Goal: Task Accomplishment & Management: Complete application form

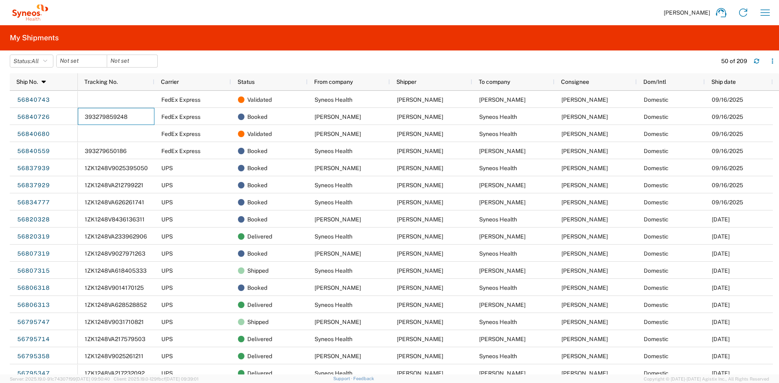
scroll to position [35, 0]
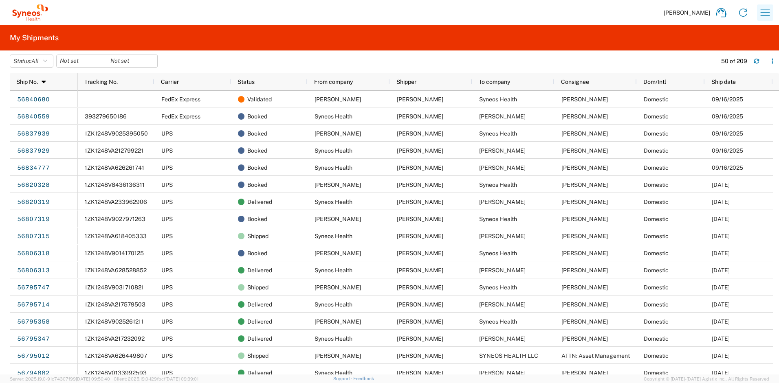
click at [767, 13] on icon "button" at bounding box center [764, 12] width 13 height 13
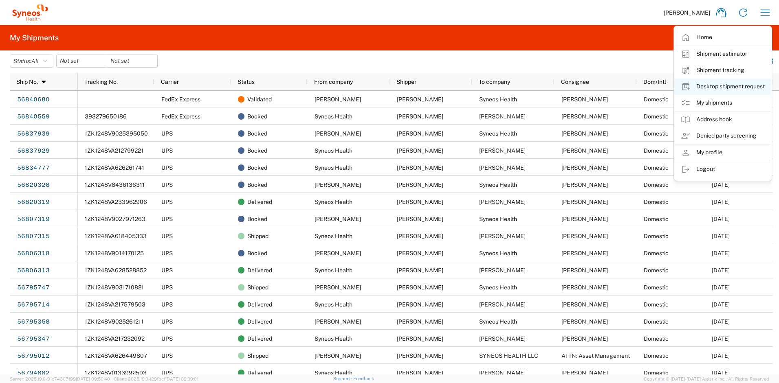
click at [717, 89] on link "Desktop shipment request" at bounding box center [722, 87] width 97 height 16
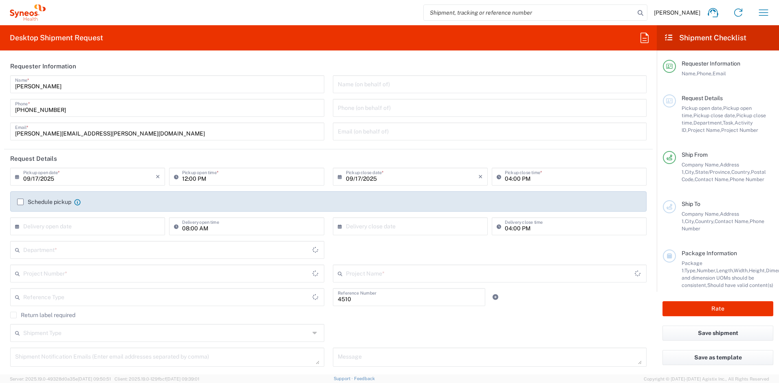
type input "Department"
type input "[US_STATE]"
type input "[GEOGRAPHIC_DATA]"
type input "Syneos Health, LLC-[GEOGRAPHIC_DATA] [GEOGRAPHIC_DATA] [GEOGRAPHIC_DATA]"
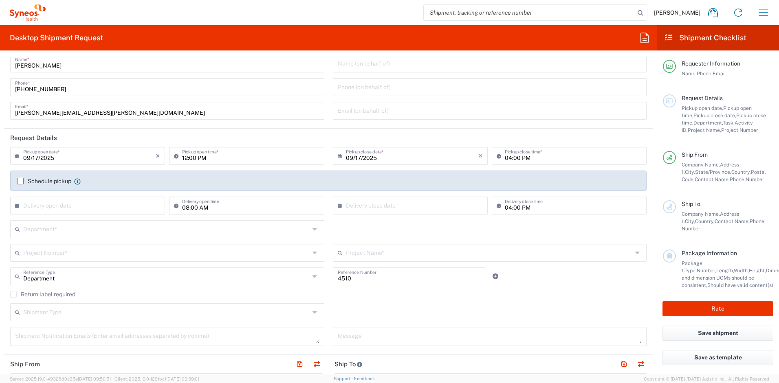
scroll to position [21, 0]
click at [52, 228] on input "text" at bounding box center [166, 228] width 286 height 14
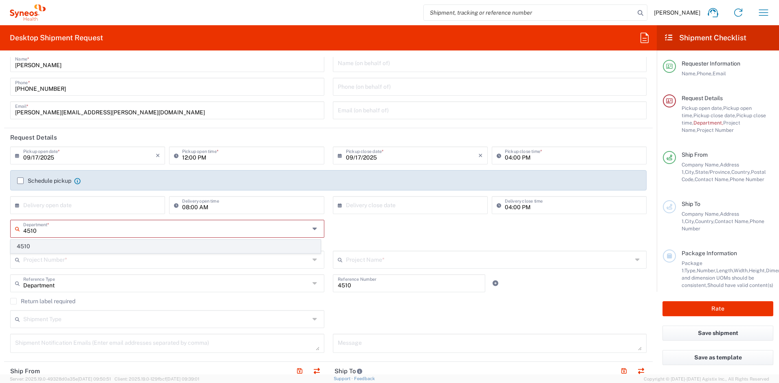
type input "4510"
click at [39, 242] on span "4510" at bounding box center [165, 246] width 309 height 13
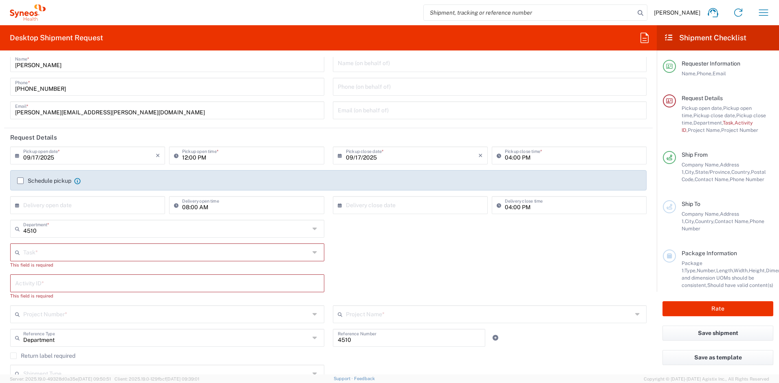
click at [53, 256] on input "text" at bounding box center [166, 252] width 286 height 14
click at [41, 299] on span "New Hire" at bounding box center [165, 297] width 309 height 13
type input "New Hire"
click at [48, 281] on input "text" at bounding box center [169, 275] width 292 height 14
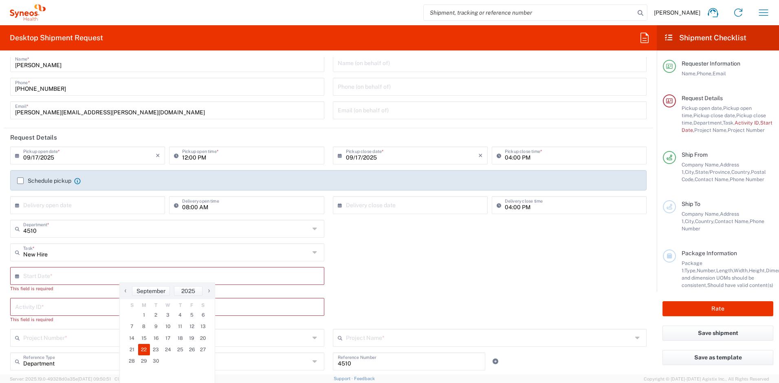
click at [147, 353] on span "22" at bounding box center [144, 349] width 12 height 11
type input "[DATE]"
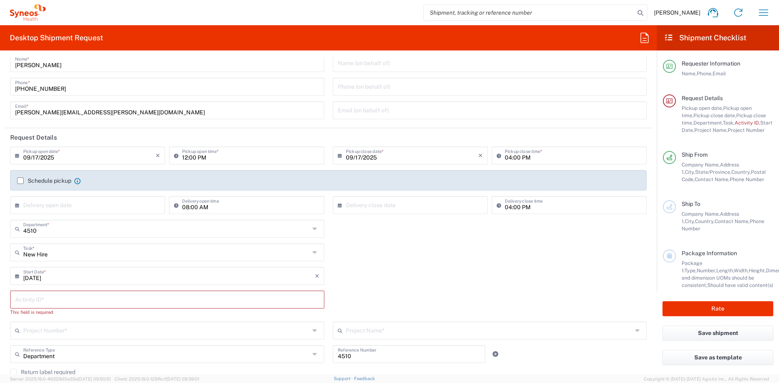
click at [53, 297] on input "text" at bounding box center [167, 299] width 304 height 14
paste input "SCTASK2706531"
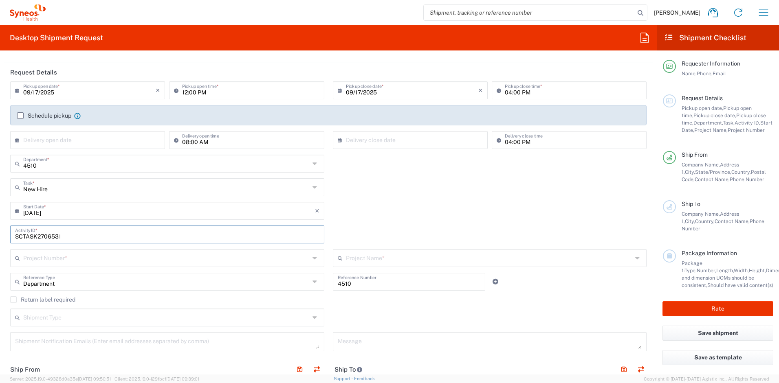
scroll to position [126, 0]
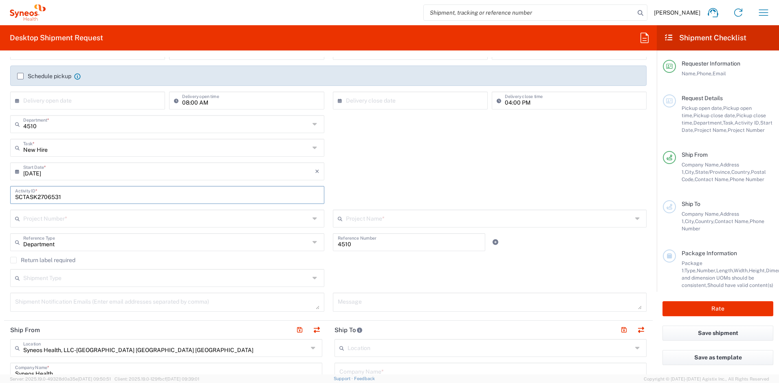
type input "SCTASK2706531"
click at [61, 222] on input "text" at bounding box center [166, 218] width 286 height 14
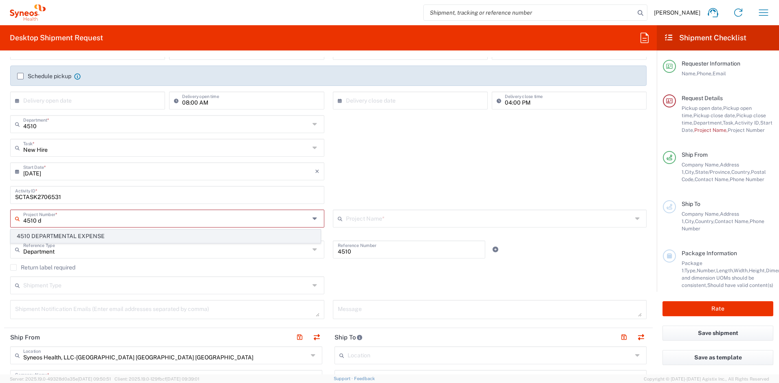
click at [67, 233] on span "4510 DEPARTMENTAL EXPENSE" at bounding box center [165, 236] width 309 height 13
type input "4510 DEPARTMENTAL EXPENSE"
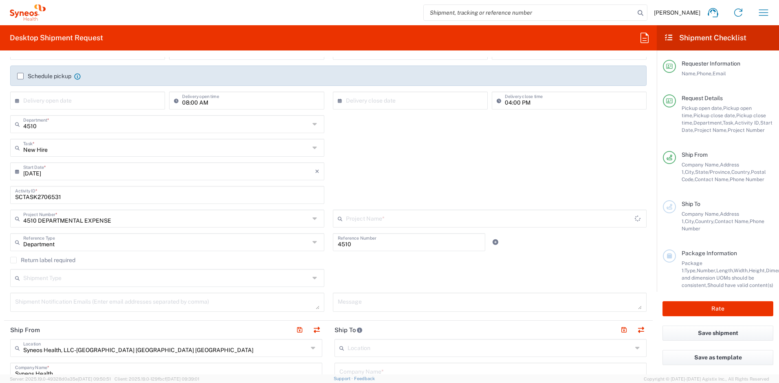
type input "4510 DEPARTMENTAL EXPENSE"
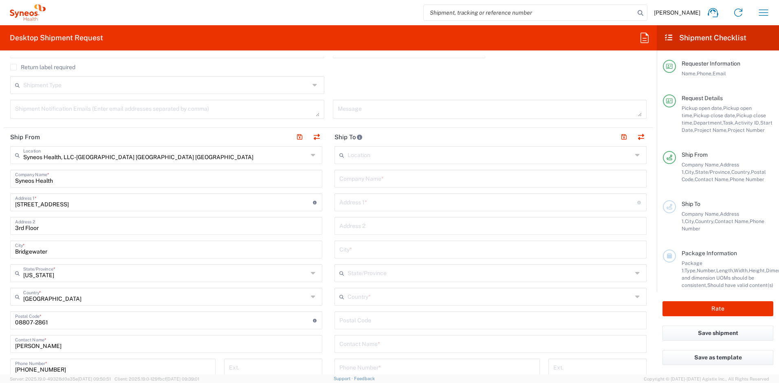
scroll to position [337, 0]
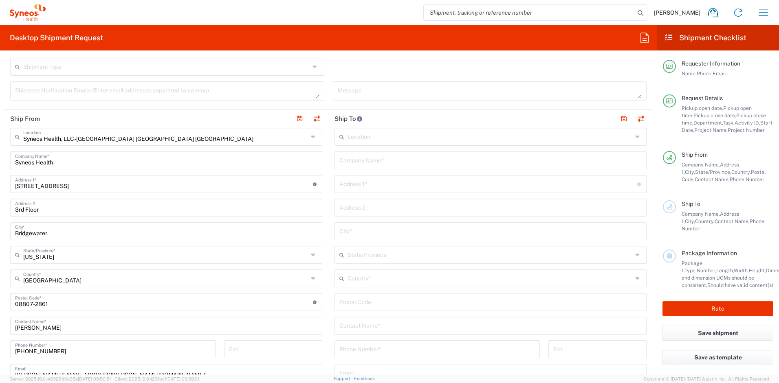
click at [364, 281] on input "text" at bounding box center [489, 278] width 285 height 14
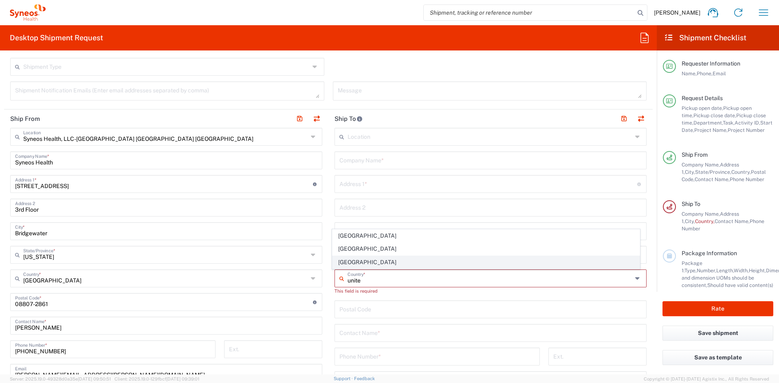
click at [348, 266] on span "[GEOGRAPHIC_DATA]" at bounding box center [486, 262] width 308 height 13
type input "[GEOGRAPHIC_DATA]"
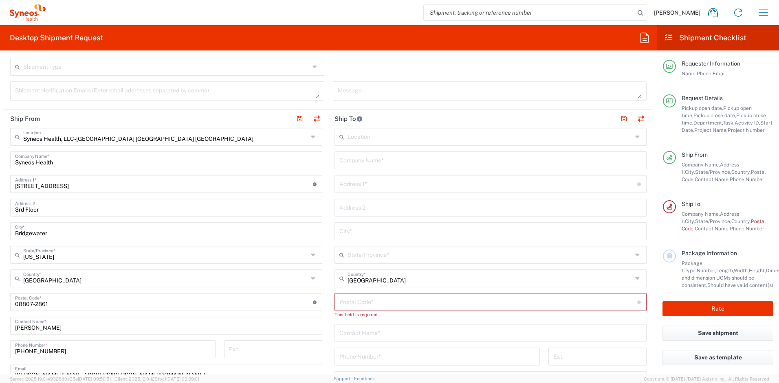
click at [361, 164] on input "text" at bounding box center [490, 160] width 302 height 14
click at [362, 158] on input "text" at bounding box center [490, 160] width 302 height 14
paste input "[PERSON_NAME]"
type input "[PERSON_NAME]"
click at [387, 334] on input "text" at bounding box center [490, 332] width 302 height 14
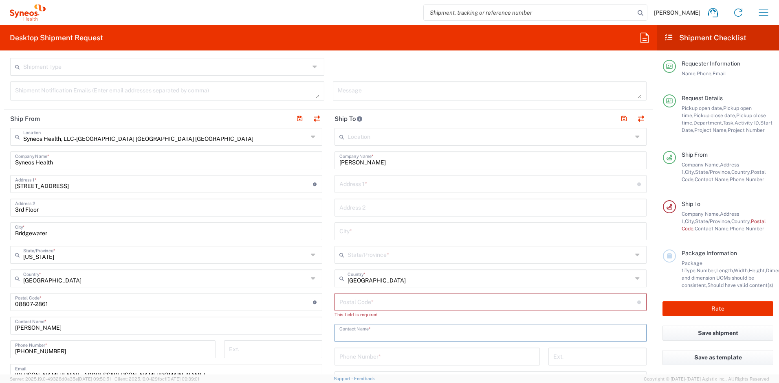
paste input "[PERSON_NAME]"
type input "[PERSON_NAME]"
click at [388, 182] on input "text" at bounding box center [488, 183] width 298 height 14
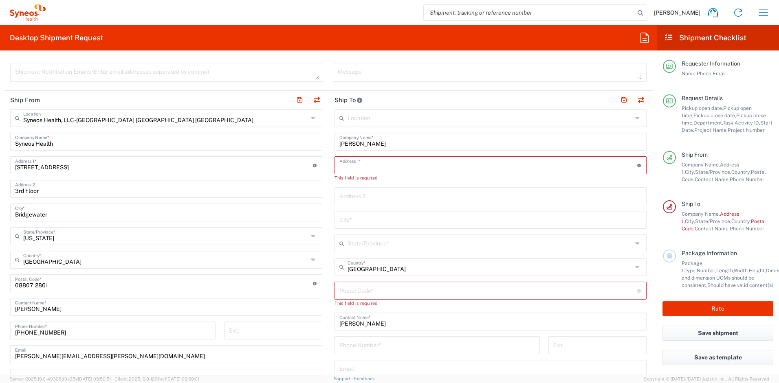
scroll to position [445, 0]
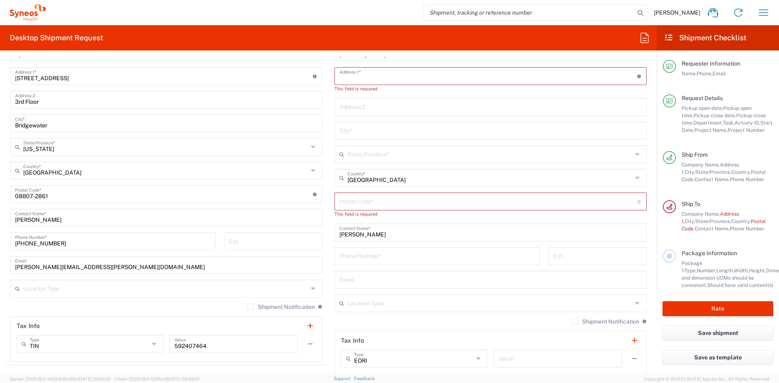
click at [374, 283] on input "text" at bounding box center [490, 279] width 302 height 14
paste input "[EMAIL_ADDRESS][DOMAIN_NAME]"
type input "[EMAIL_ADDRESS][DOMAIN_NAME]"
click at [571, 321] on label "Shipment Notification" at bounding box center [605, 322] width 68 height 7
click at [575, 322] on input "Shipment Notification" at bounding box center [575, 322] width 0 height 0
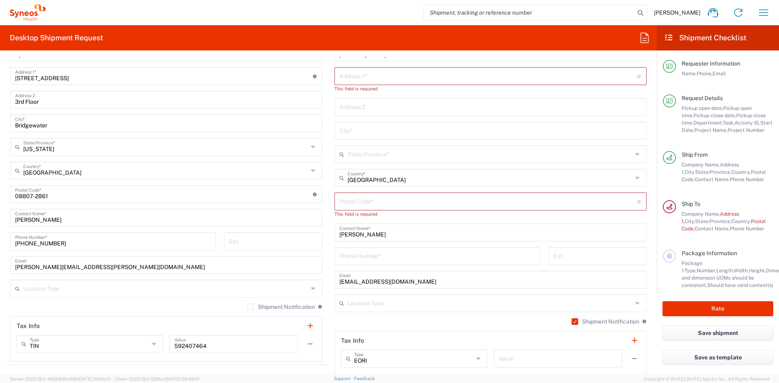
click at [364, 255] on input "tel" at bounding box center [437, 255] width 196 height 14
paste input "[PHONE_NUMBER]"
click at [344, 259] on input "[PHONE_NUMBER]" at bounding box center [437, 255] width 196 height 14
type input "[PHONE_NUMBER]"
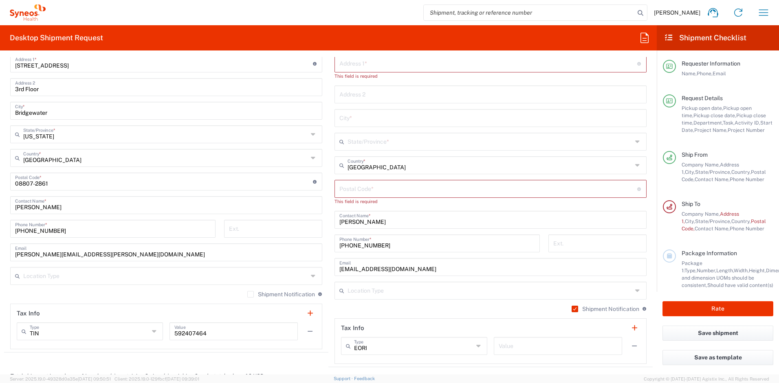
scroll to position [458, 0]
drag, startPoint x: 115, startPoint y: 251, endPoint x: 7, endPoint y: 243, distance: 108.7
click at [10, 243] on div "Syneos Health, LLC-[GEOGRAPHIC_DATA] [GEOGRAPHIC_DATA] [GEOGRAPHIC_DATA] Locati…" at bounding box center [166, 178] width 312 height 342
paste input "[PERSON_NAME].[PERSON_NAME]"
type input "[PERSON_NAME][EMAIL_ADDRESS][PERSON_NAME][DOMAIN_NAME]"
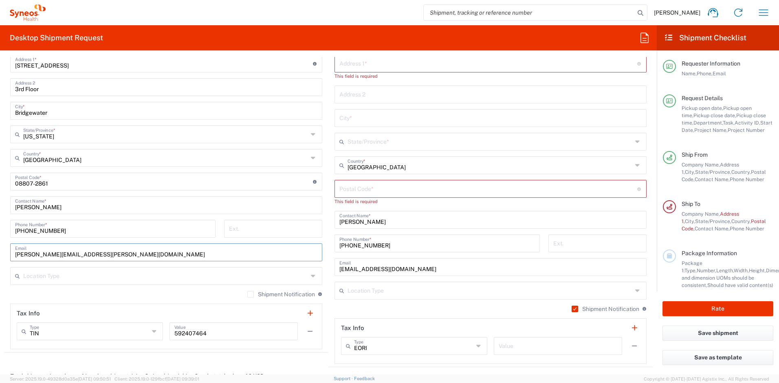
click at [247, 293] on label "Shipment Notification" at bounding box center [281, 294] width 68 height 7
click at [251, 294] on input "Shipment Notification" at bounding box center [251, 294] width 0 height 0
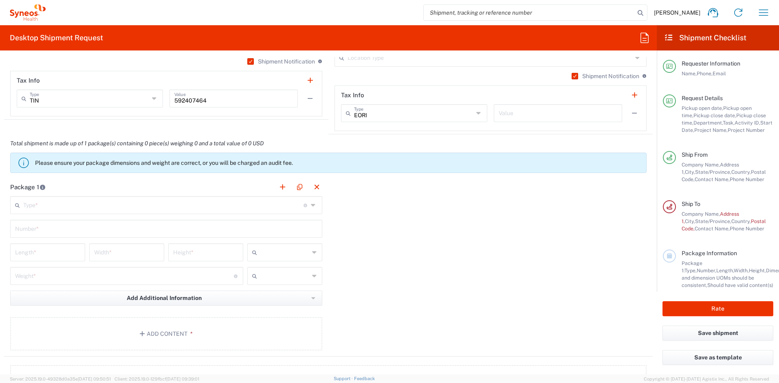
scroll to position [697, 0]
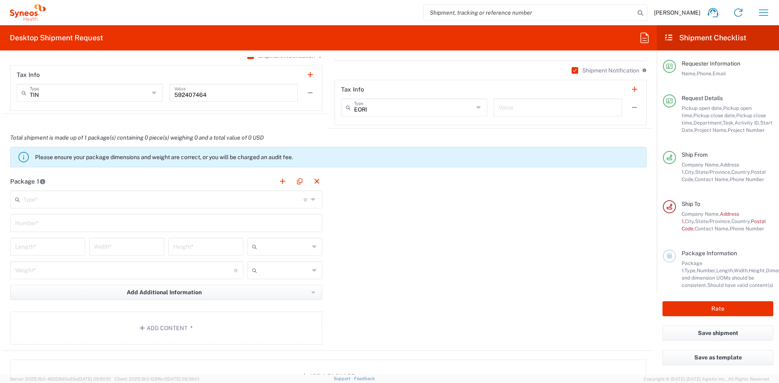
click at [200, 199] on input "text" at bounding box center [163, 199] width 280 height 14
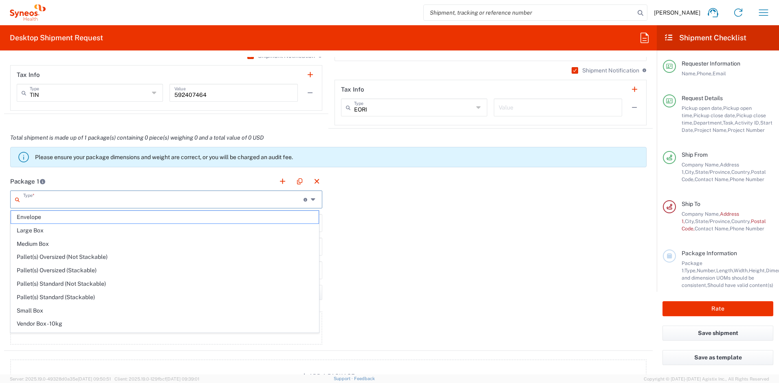
scroll to position [25, 0]
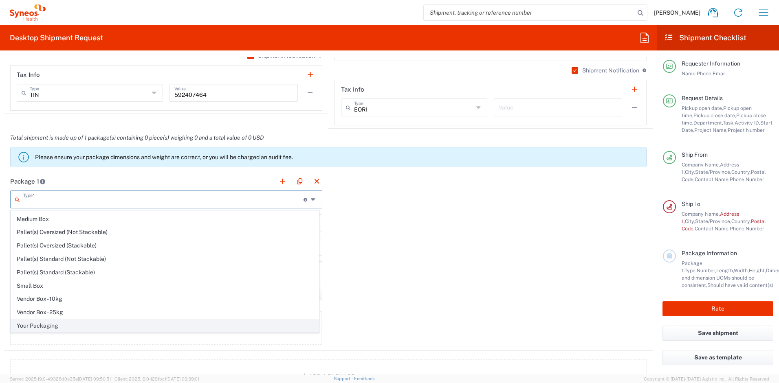
click at [87, 323] on span "Your Packaging" at bounding box center [165, 326] width 308 height 13
type input "Your Packaging"
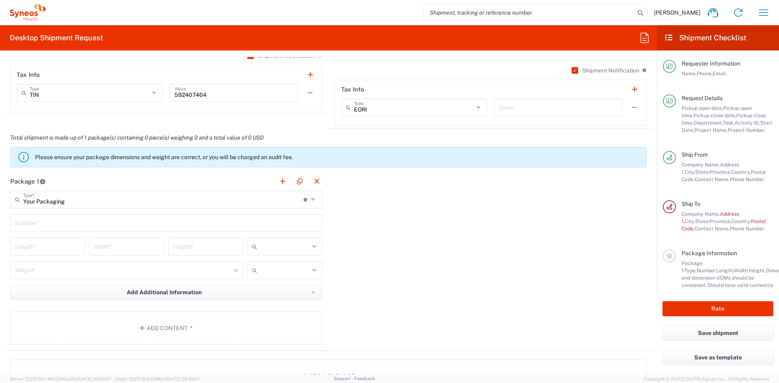
click at [44, 226] on input "text" at bounding box center [166, 222] width 302 height 14
type input "1"
click at [51, 246] on input "number" at bounding box center [47, 246] width 65 height 14
type input "16"
type input "12"
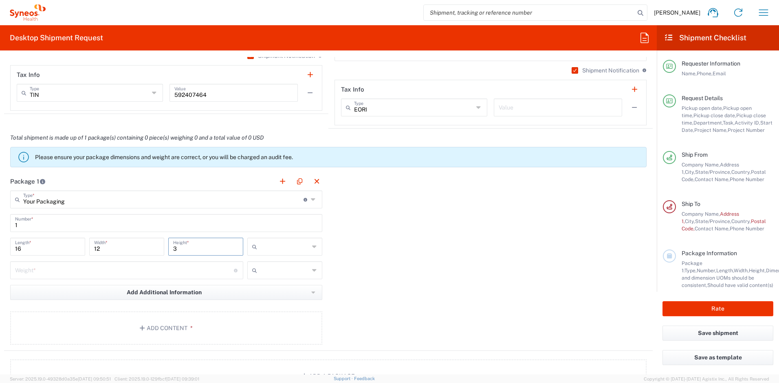
type input "3"
click at [62, 268] on input "number" at bounding box center [124, 270] width 219 height 14
type input "5"
click at [265, 250] on input "text" at bounding box center [284, 246] width 49 height 13
click at [262, 290] on span "in" at bounding box center [282, 291] width 73 height 13
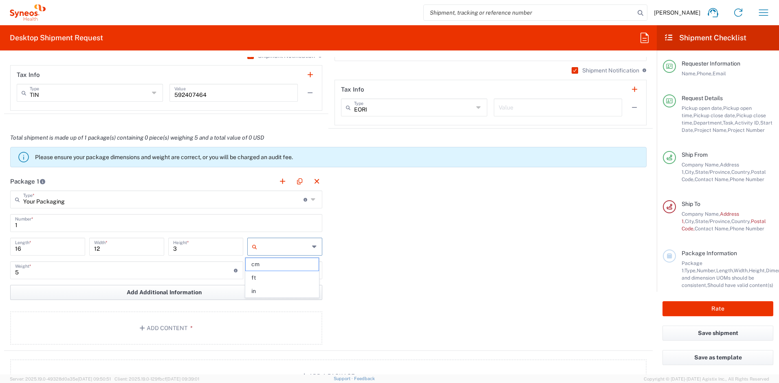
type input "in"
click at [268, 273] on input "text" at bounding box center [284, 270] width 49 height 13
click at [263, 300] on span "lbs" at bounding box center [282, 301] width 73 height 13
type input "lbs"
click at [261, 324] on button "Add Content *" at bounding box center [166, 328] width 312 height 33
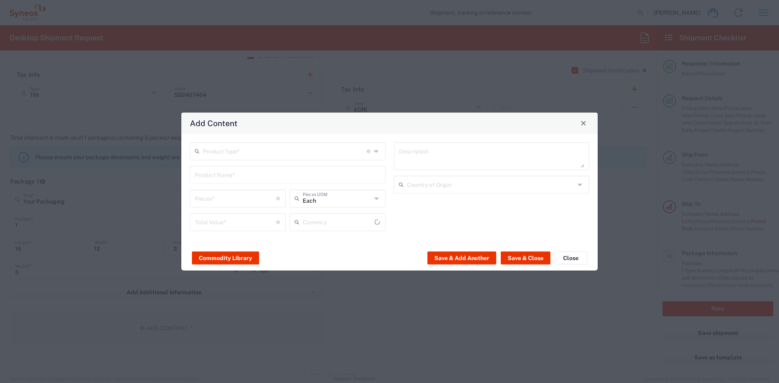
type input "US Dollar"
click at [251, 155] on input "text" at bounding box center [285, 150] width 164 height 14
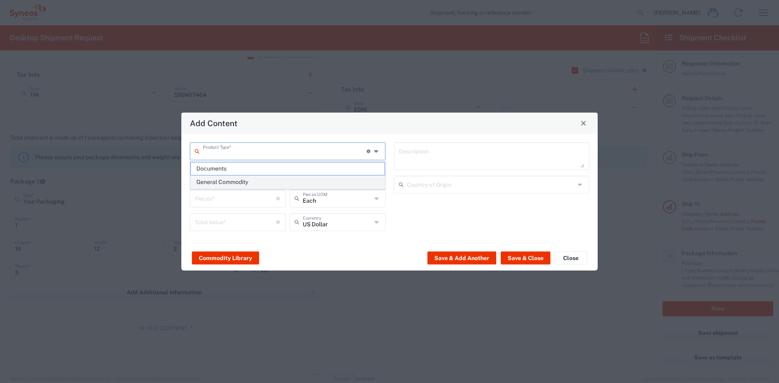
click at [245, 182] on span "General Commodity" at bounding box center [288, 182] width 194 height 13
type input "General Commodity"
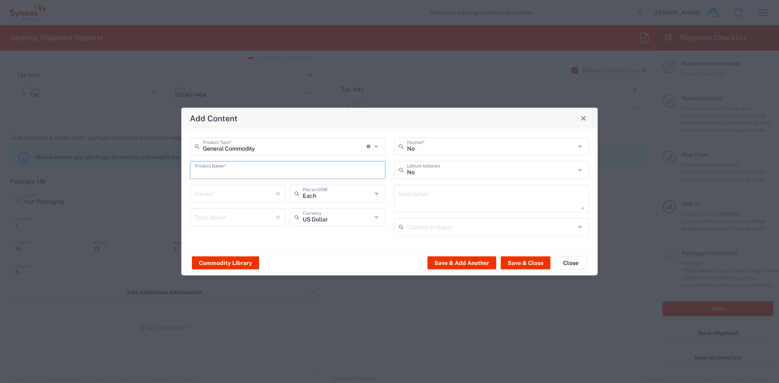
click at [240, 174] on input "text" at bounding box center [288, 169] width 186 height 14
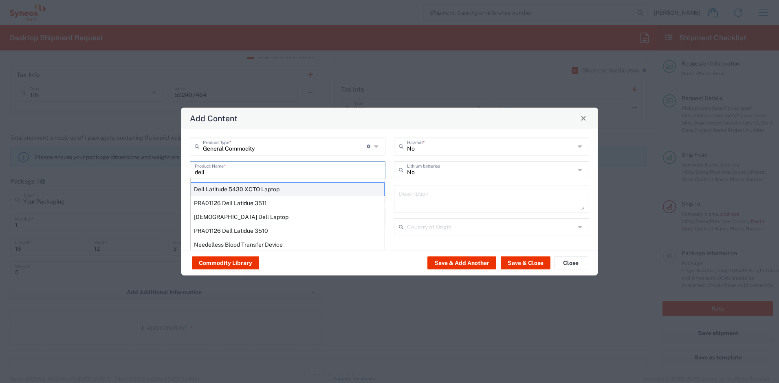
click at [248, 191] on div "Dell Latitude 5430 XCTO Laptop" at bounding box center [288, 189] width 194 height 14
type input "Dell Latitude 5430 XCTO Laptop"
type input "1"
type textarea "BaseIntel Core i7-1265U vProÂ® Processor - 14" 16 GB RAM - 512 GB SSD"
type input "[GEOGRAPHIC_DATA]"
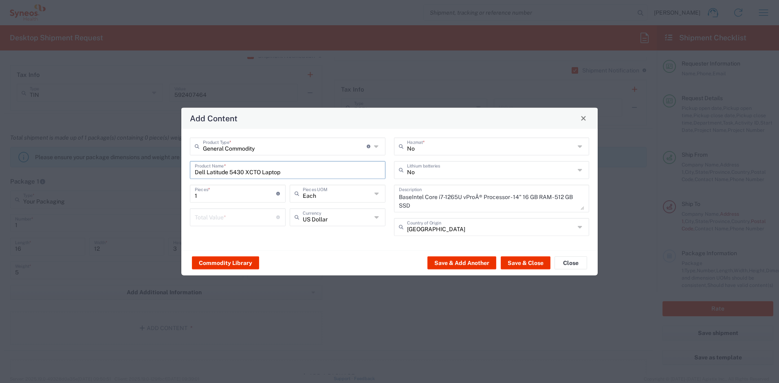
click at [243, 216] on input "number" at bounding box center [235, 216] width 81 height 14
type input "700"
click at [425, 172] on input "text" at bounding box center [491, 169] width 168 height 14
click at [417, 198] on span "Yes" at bounding box center [492, 201] width 194 height 13
type input "Yes"
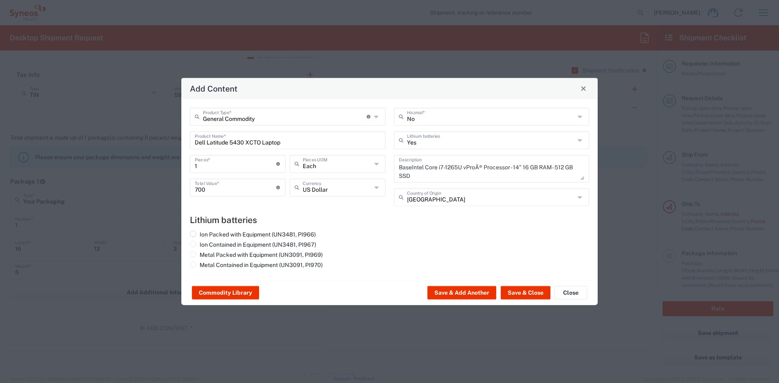
click at [265, 235] on label "Ion Packed with Equipment (UN3481, PI966)" at bounding box center [253, 234] width 126 height 7
click at [205, 235] on input "Ion Packed with Equipment (UN3481, PI966)" at bounding box center [202, 233] width 5 height 5
radio input "true"
click at [512, 296] on button "Save & Close" at bounding box center [526, 292] width 50 height 13
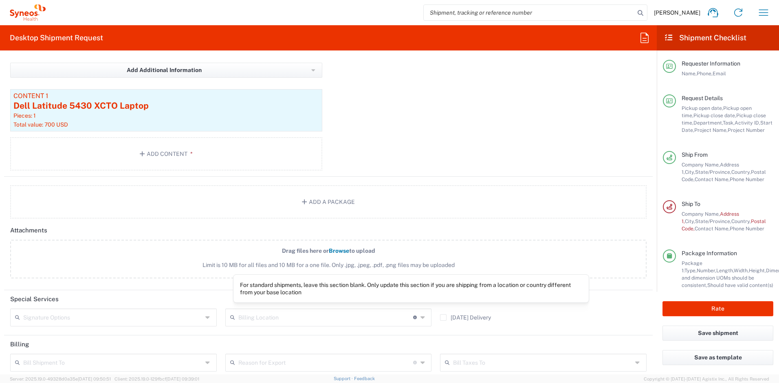
scroll to position [909, 0]
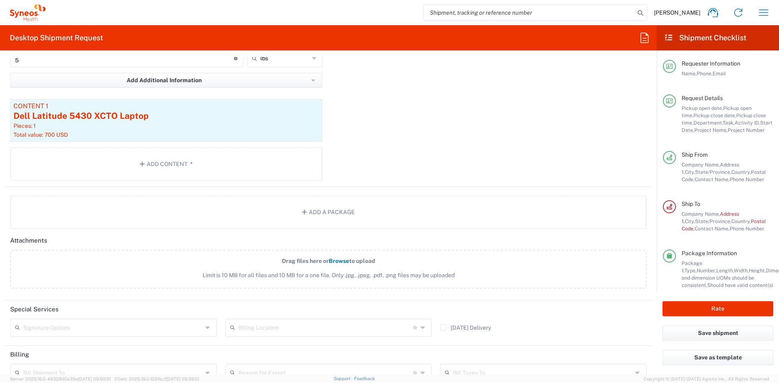
click at [176, 328] on input "text" at bounding box center [112, 327] width 179 height 14
click at [122, 343] on span "Adult Signature Required" at bounding box center [112, 345] width 203 height 13
type input "Adult Signature Required"
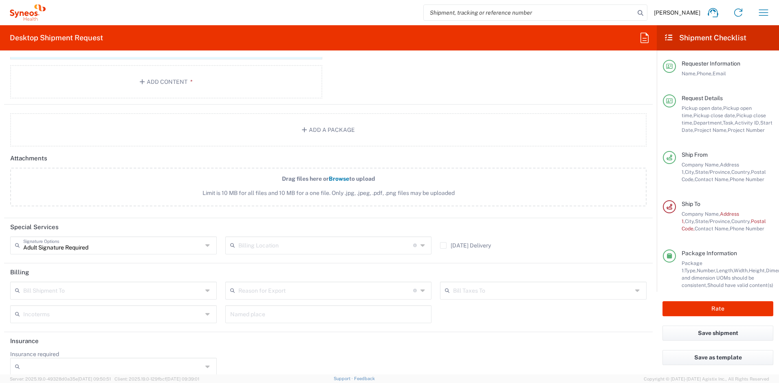
scroll to position [1001, 0]
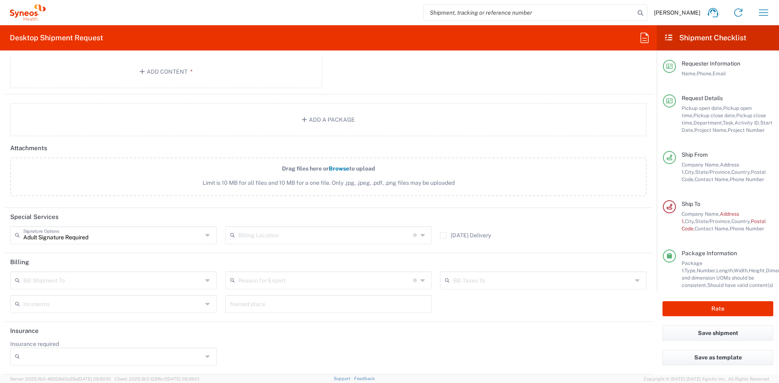
click at [165, 360] on input "Insurance required" at bounding box center [112, 356] width 179 height 13
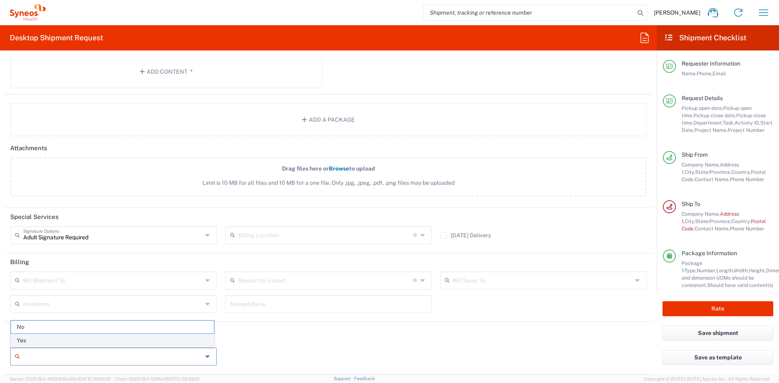
click at [79, 343] on span "Yes" at bounding box center [112, 340] width 203 height 13
type input "Yes"
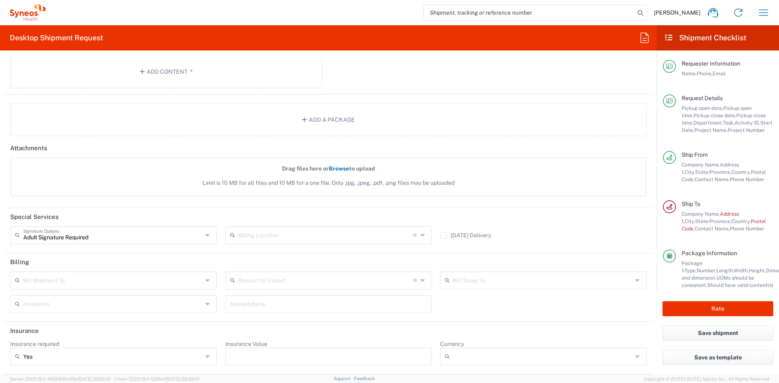
click at [283, 352] on input "Insurance Value" at bounding box center [328, 356] width 197 height 13
type input "700"
click at [466, 353] on input "Currency" at bounding box center [542, 356] width 179 height 13
click at [444, 341] on span "USD" at bounding box center [538, 340] width 203 height 13
type input "USD"
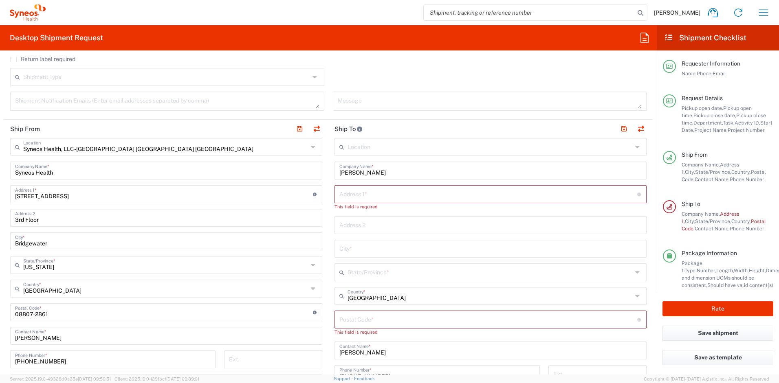
scroll to position [325, 0]
click at [351, 196] on input "text" at bounding box center [488, 196] width 298 height 14
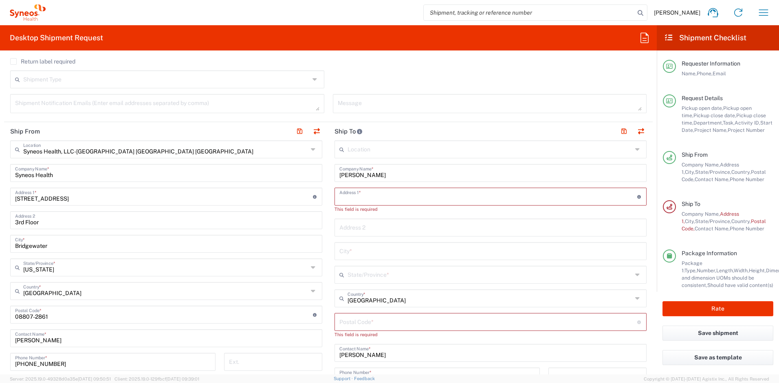
paste input "[STREET_ADDRESS]"
type input "[STREET_ADDRESS]"
click at [357, 222] on input "text" at bounding box center [490, 220] width 302 height 14
paste input "APT 246"
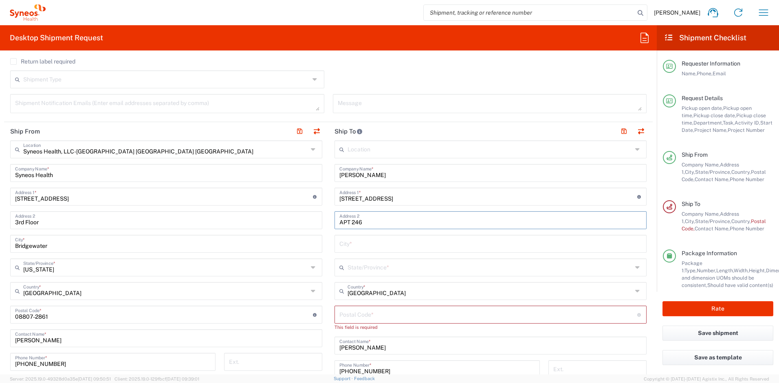
type input "APT 246"
click at [387, 240] on input "text" at bounding box center [490, 243] width 302 height 14
paste input "Bala Cynwyd"
type input "Bala Cynwyd"
click at [375, 316] on input "undefined" at bounding box center [488, 314] width 298 height 14
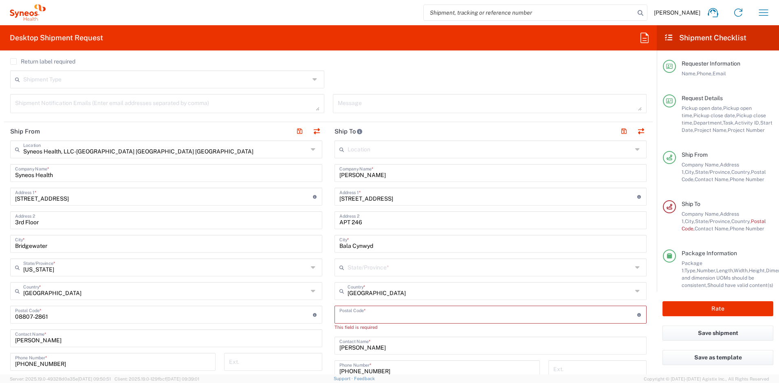
paste input "19004"
type input "19004"
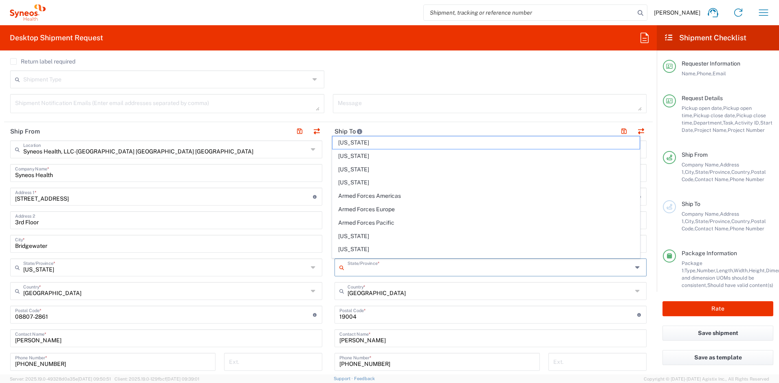
click at [376, 270] on input "text" at bounding box center [489, 267] width 285 height 14
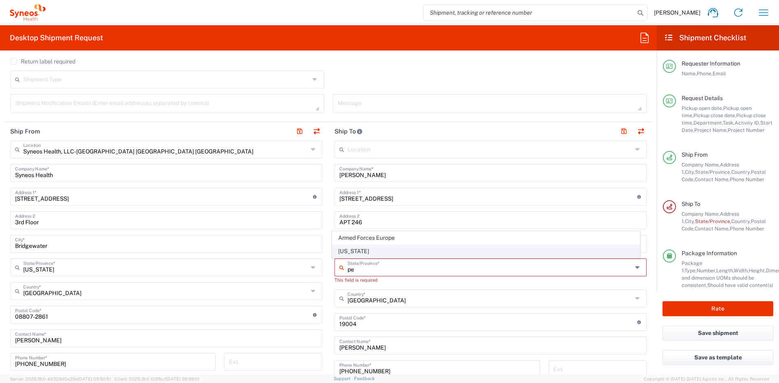
click at [397, 252] on span "[US_STATE]" at bounding box center [486, 251] width 308 height 13
type input "[US_STATE]"
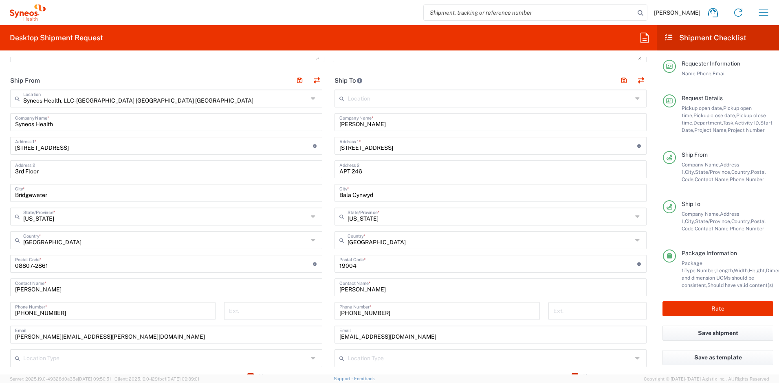
scroll to position [0, 0]
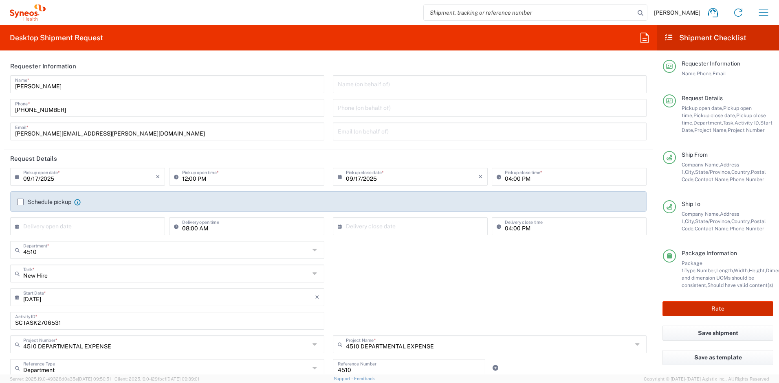
click at [697, 305] on button "Rate" at bounding box center [717, 308] width 111 height 15
type input "4510 DEPARTMENTAL EXPENSE"
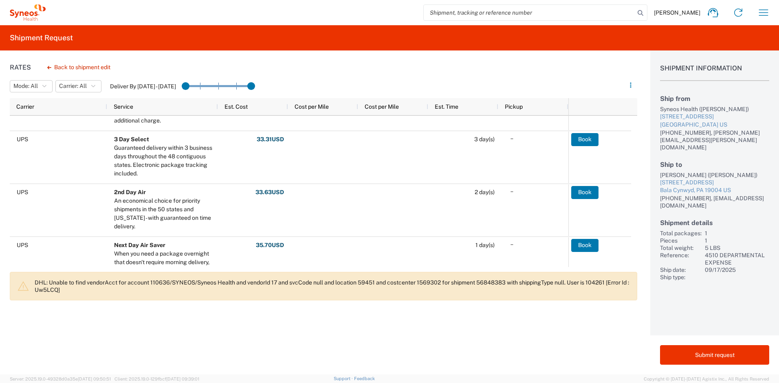
scroll to position [221, 0]
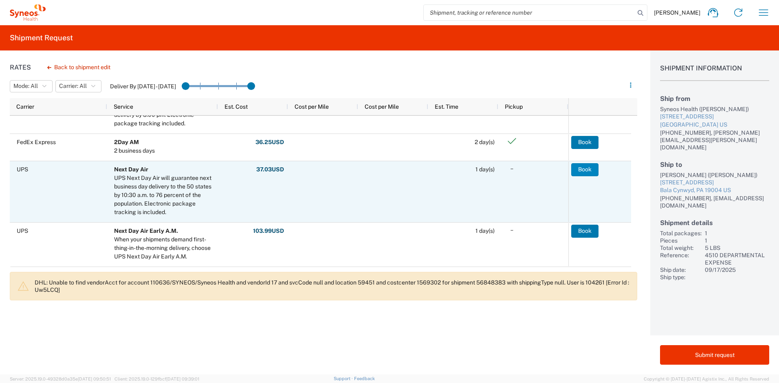
click at [579, 170] on button "Book" at bounding box center [584, 169] width 27 height 13
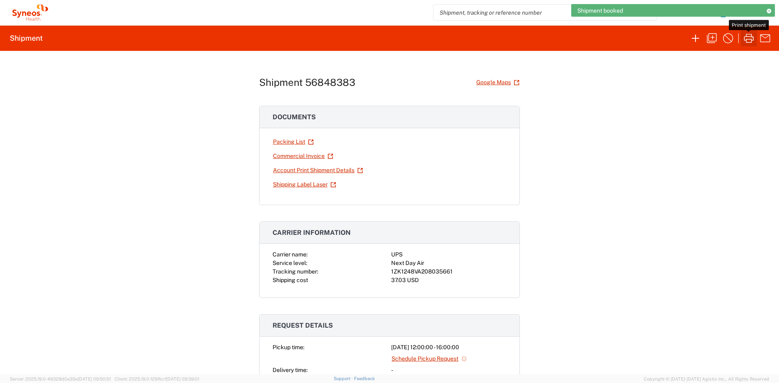
click at [751, 35] on icon "button" at bounding box center [749, 38] width 10 height 9
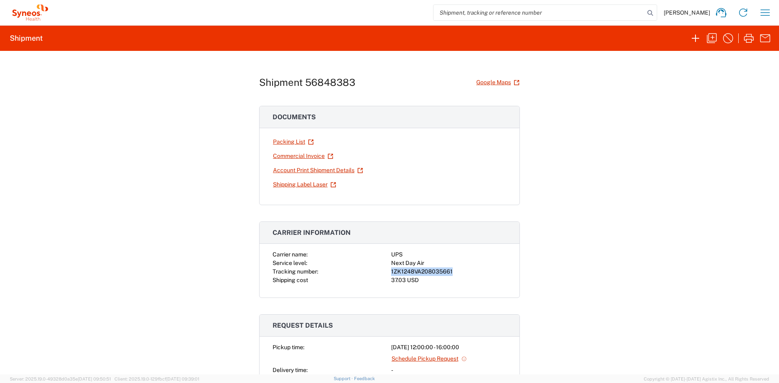
drag, startPoint x: 448, startPoint y: 272, endPoint x: 389, endPoint y: 273, distance: 59.9
click at [391, 273] on div "1ZK1248VA208035661" at bounding box center [448, 272] width 115 height 9
copy div "1ZK1248VA208035661"
